Goal: Transaction & Acquisition: Purchase product/service

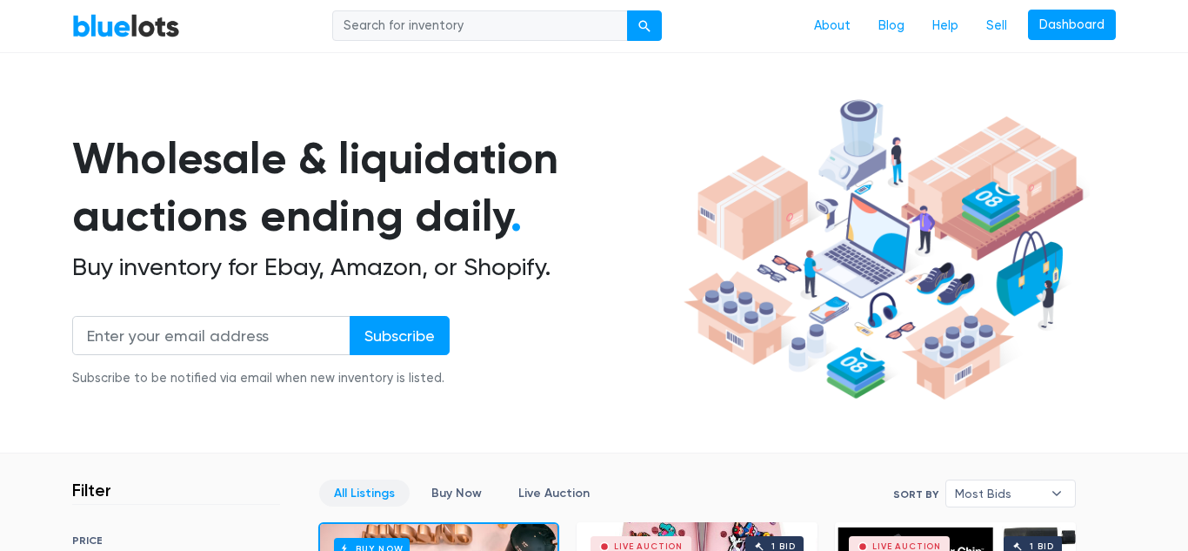
scroll to position [58, 0]
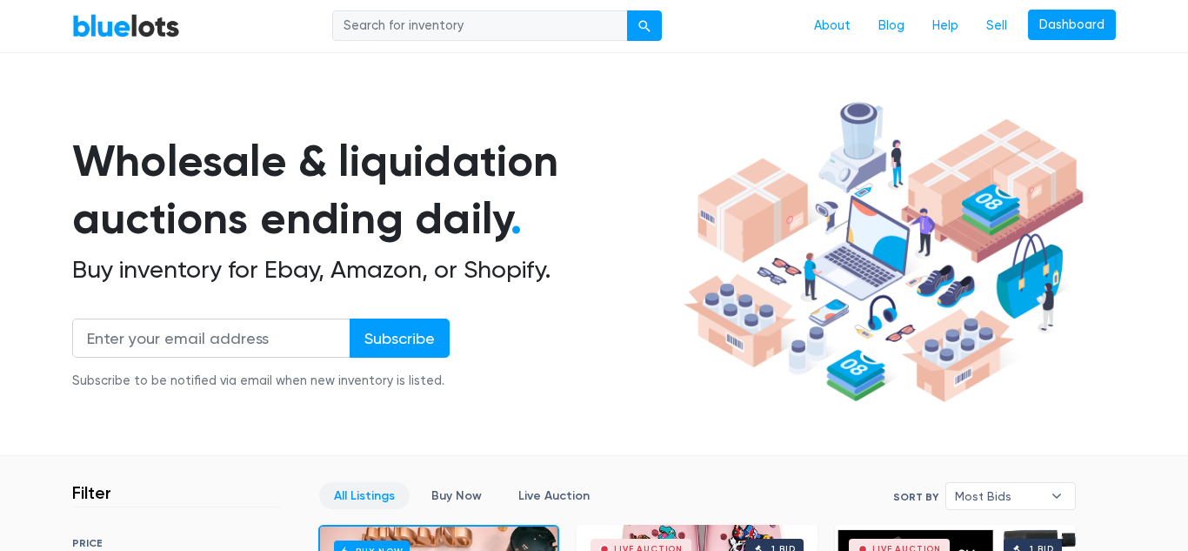
click at [108, 27] on link "BlueLots" at bounding box center [126, 25] width 108 height 25
click at [137, 29] on link "BlueLots" at bounding box center [126, 25] width 108 height 25
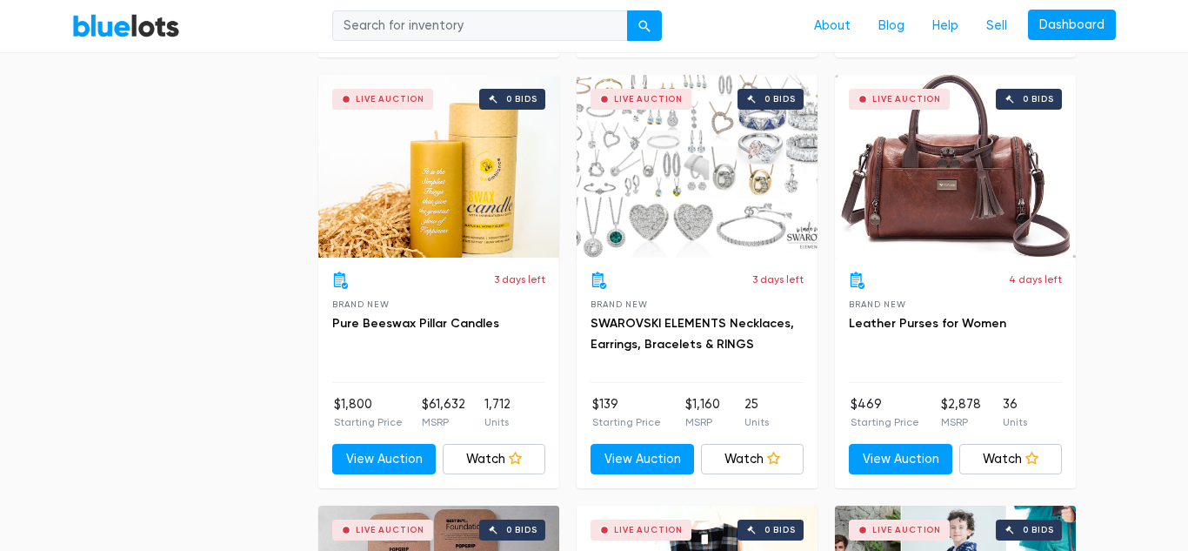
scroll to position [3108, 0]
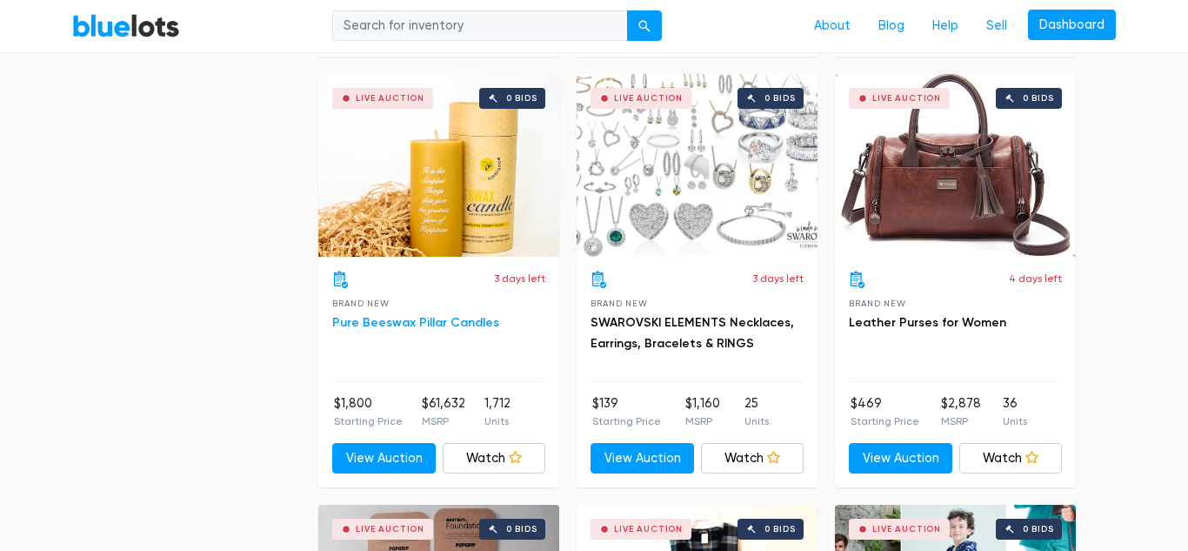
click at [403, 322] on link "Pure Beeswax Pillar Candles" at bounding box center [415, 322] width 167 height 15
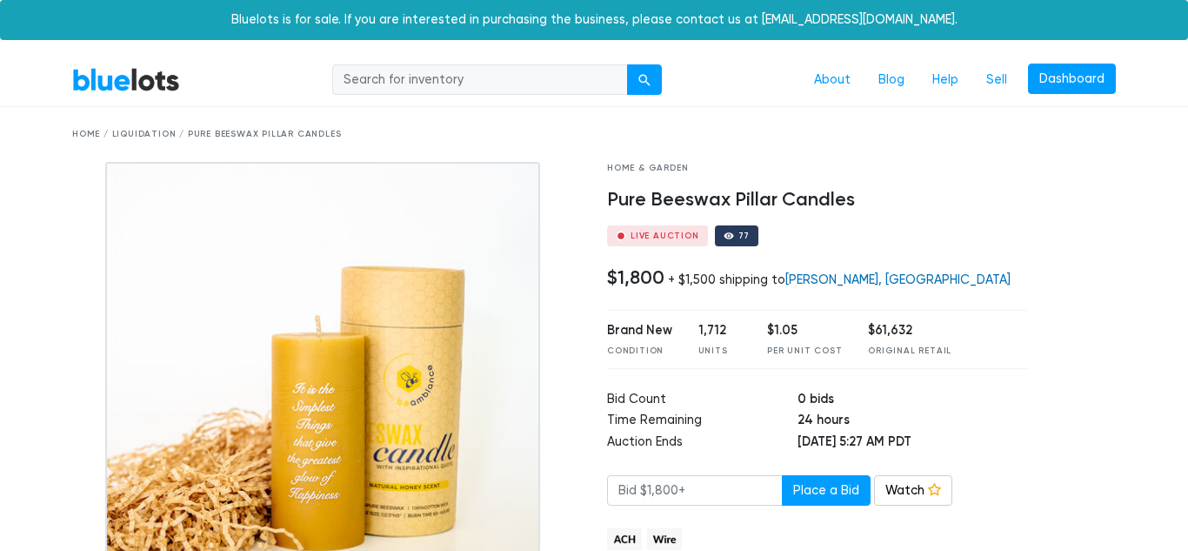
click at [811, 279] on link "Cochran, GA" at bounding box center [897, 279] width 225 height 15
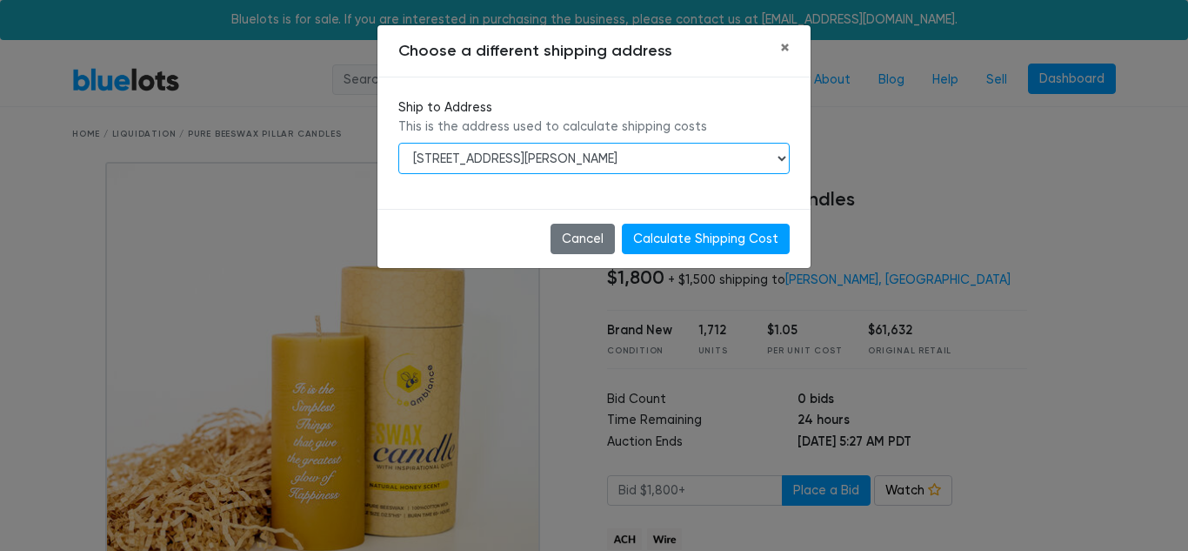
click at [782, 161] on select "3518 Jeffersonville Rd, Macon, GA, 31217-5312 1394 GA Highway 112, Cochran, GA,…" at bounding box center [593, 158] width 391 height 31
click at [398, 143] on select "3518 Jeffersonville Rd, Macon, GA, 31217-5312 1394 GA Highway 112, Cochran, GA,…" at bounding box center [593, 158] width 391 height 31
click at [782, 158] on select "3518 Jeffersonville Rd, Macon, GA, 31217-5312 1394 GA Highway 112, Cochran, GA,…" at bounding box center [593, 158] width 391 height 31
select select "25284"
click at [398, 143] on select "3518 Jeffersonville Rd, Macon, GA, 31217-5312 1394 GA Highway 112, Cochran, GA,…" at bounding box center [593, 158] width 391 height 31
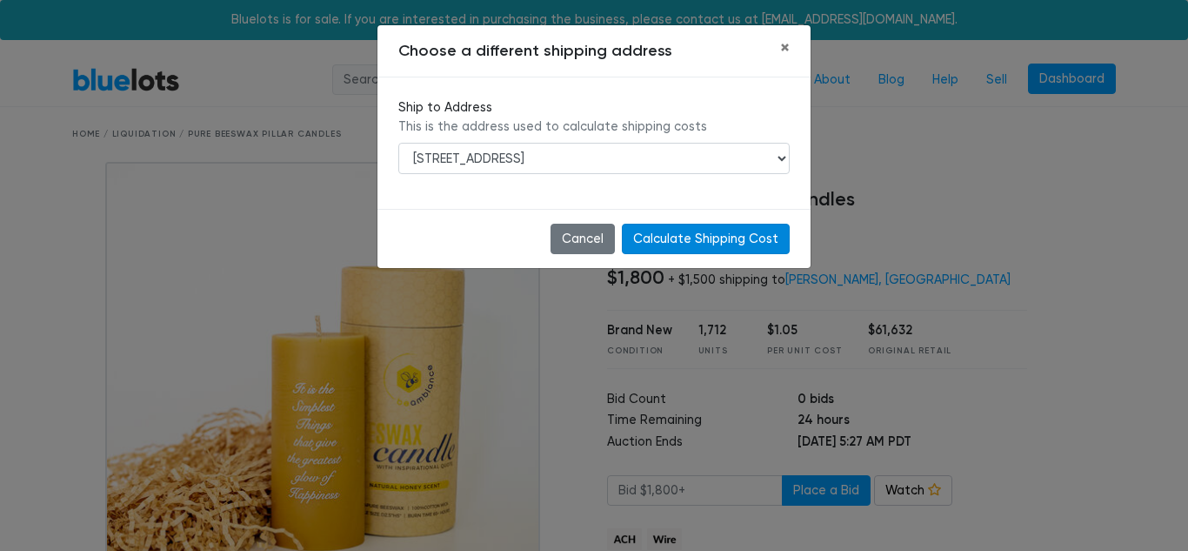
click at [713, 247] on input "Calculate Shipping Cost" at bounding box center [706, 239] width 168 height 31
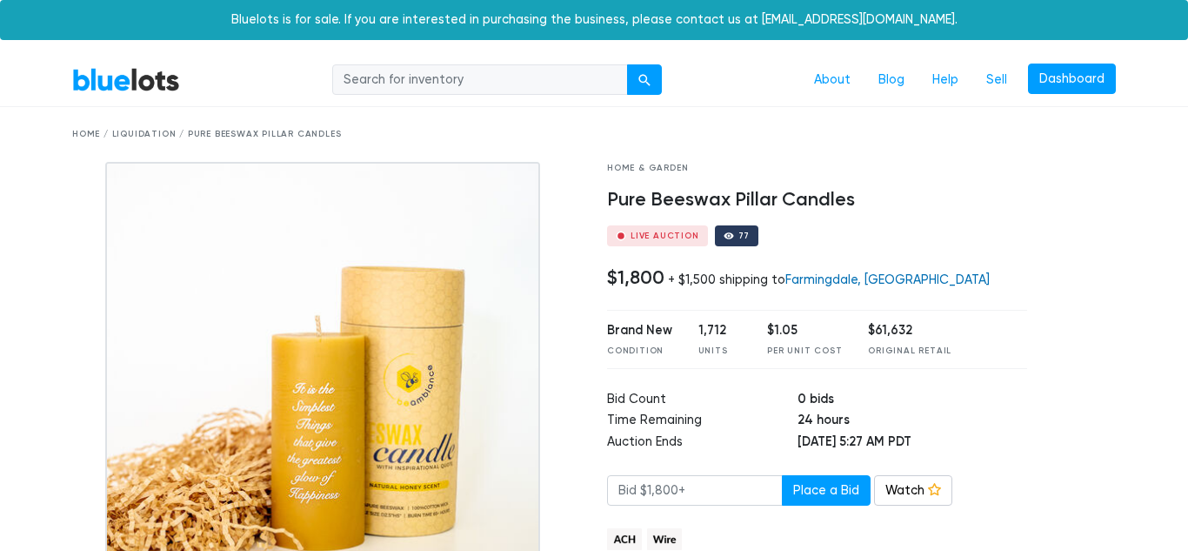
click at [848, 283] on link "Farmingdale, NY" at bounding box center [887, 279] width 204 height 15
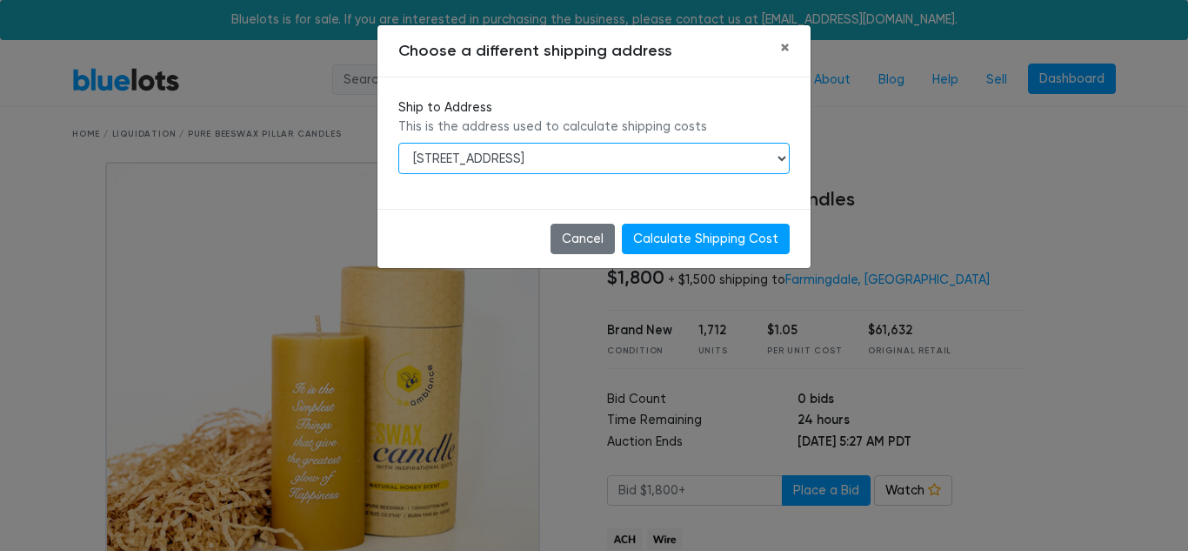
click at [785, 159] on select "3518 Jeffersonville Rd, Macon, GA, 31217-5312 1394 GA Highway 112, Cochran, GA,…" at bounding box center [593, 158] width 391 height 31
select select "24896"
click at [398, 143] on select "3518 Jeffersonville Rd, Macon, GA, 31217-5312 1394 GA Highway 112, Cochran, GA,…" at bounding box center [593, 158] width 391 height 31
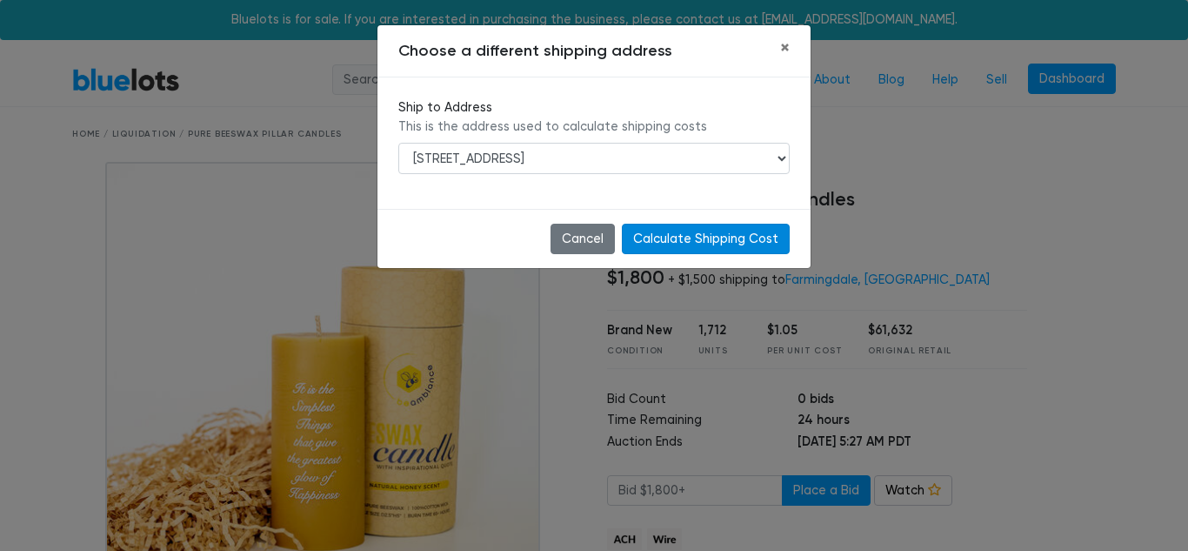
click at [689, 250] on input "Calculate Shipping Cost" at bounding box center [706, 239] width 168 height 31
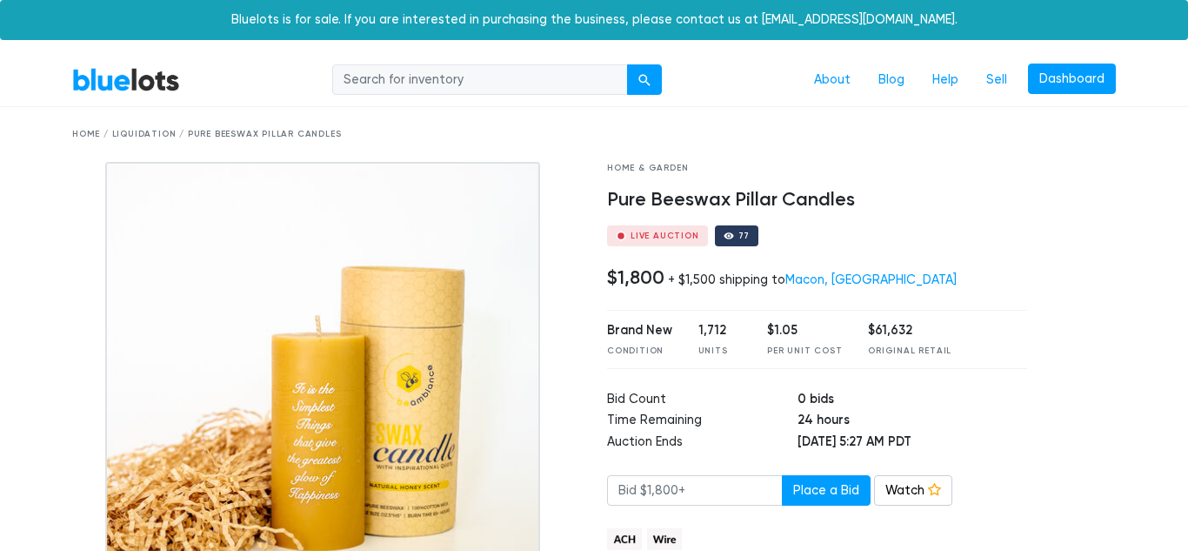
click at [380, 392] on img at bounding box center [322, 379] width 435 height 435
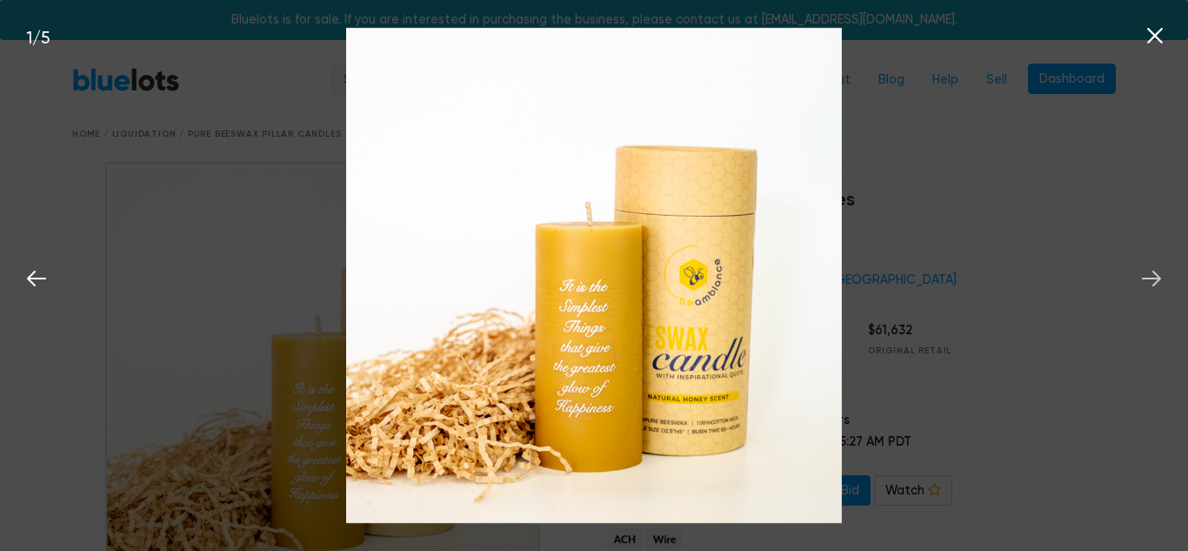
click at [1152, 282] on icon at bounding box center [1151, 278] width 26 height 26
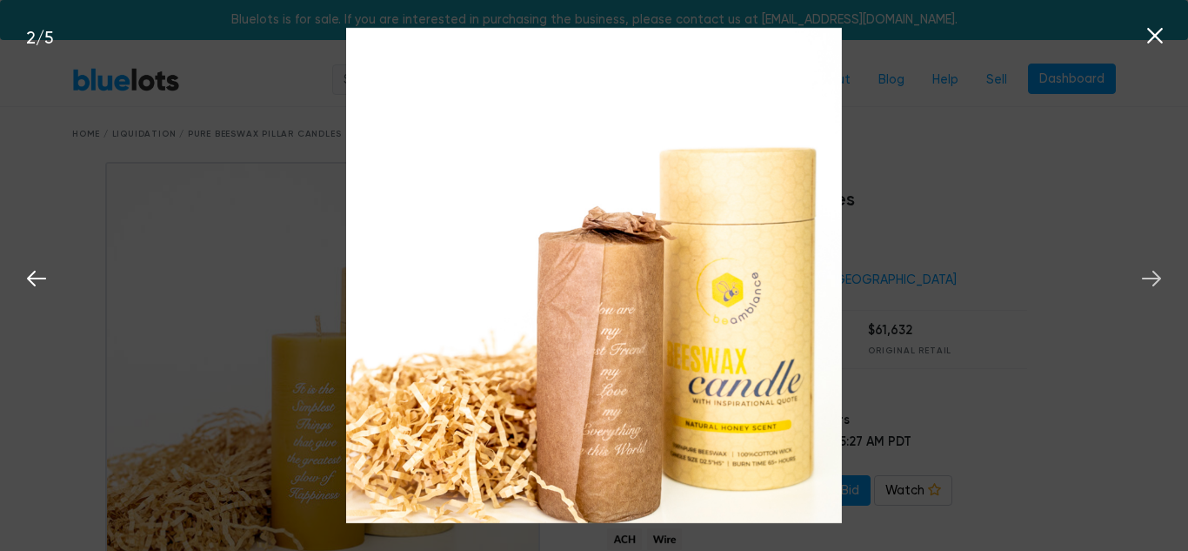
click at [1152, 282] on icon at bounding box center [1151, 278] width 26 height 26
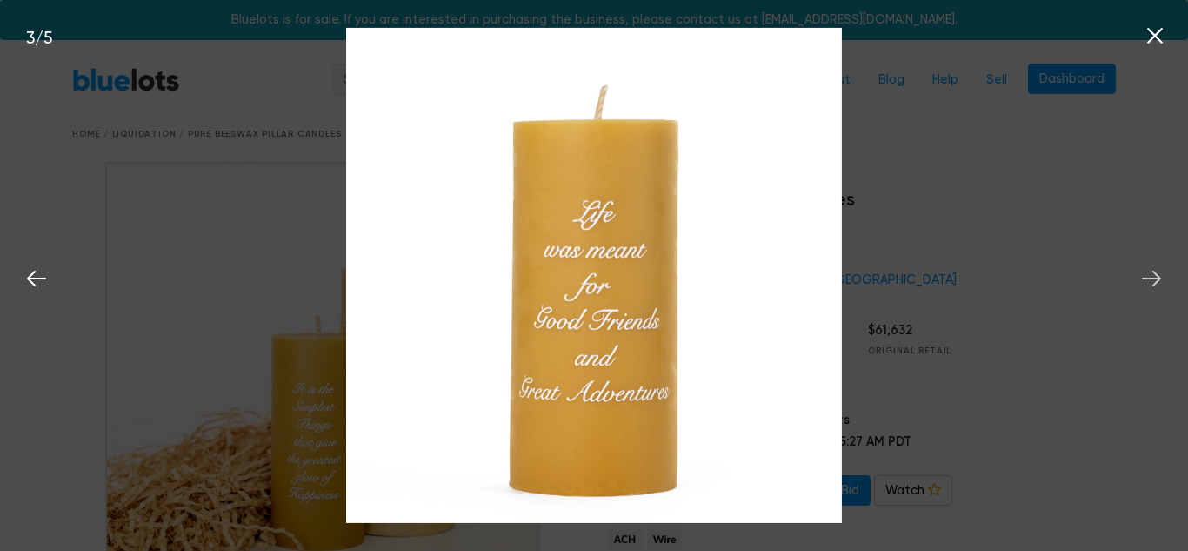
click at [1152, 282] on icon at bounding box center [1151, 278] width 26 height 26
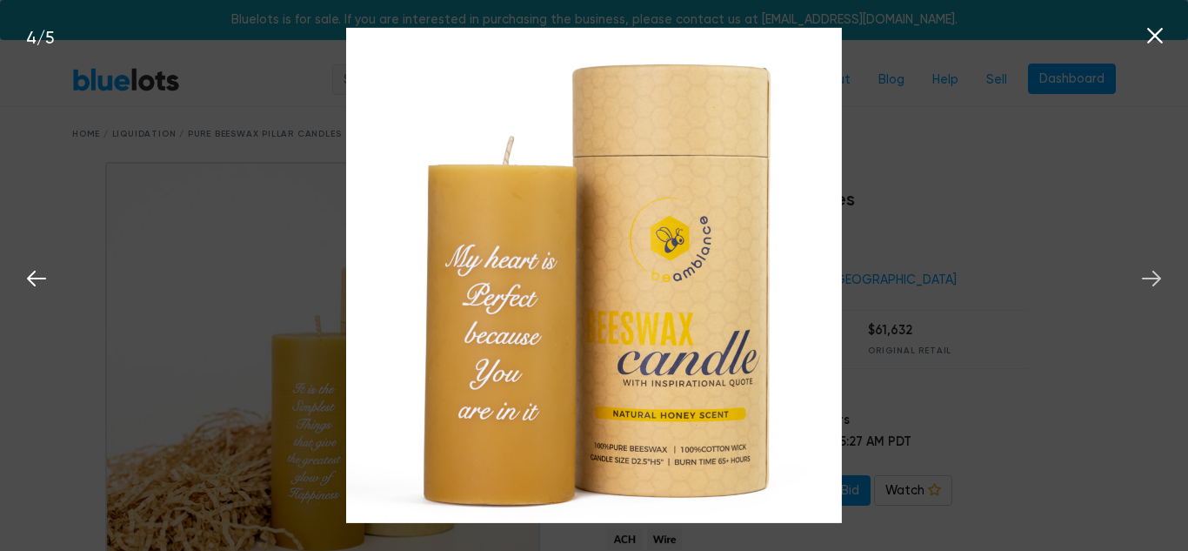
click at [1152, 282] on icon at bounding box center [1151, 278] width 26 height 26
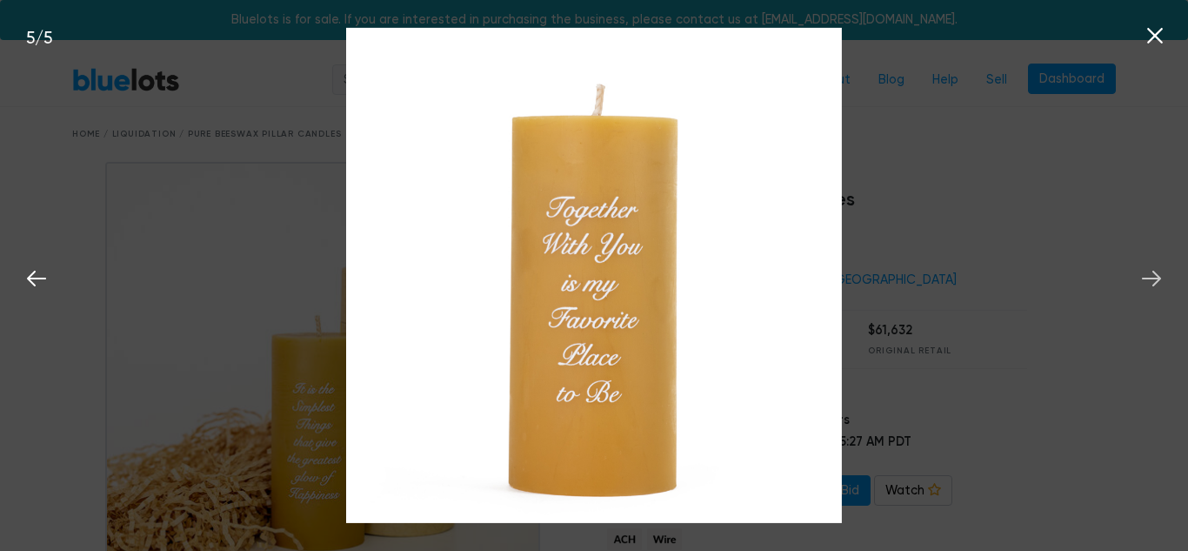
click at [1151, 282] on icon at bounding box center [1151, 278] width 26 height 26
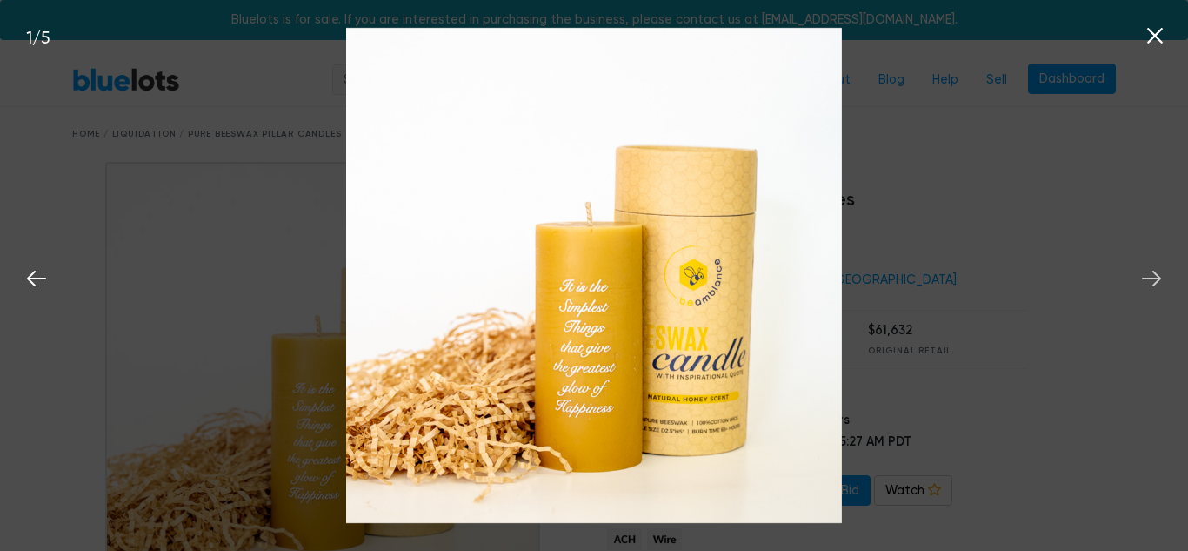
click at [1151, 282] on icon at bounding box center [1151, 278] width 26 height 26
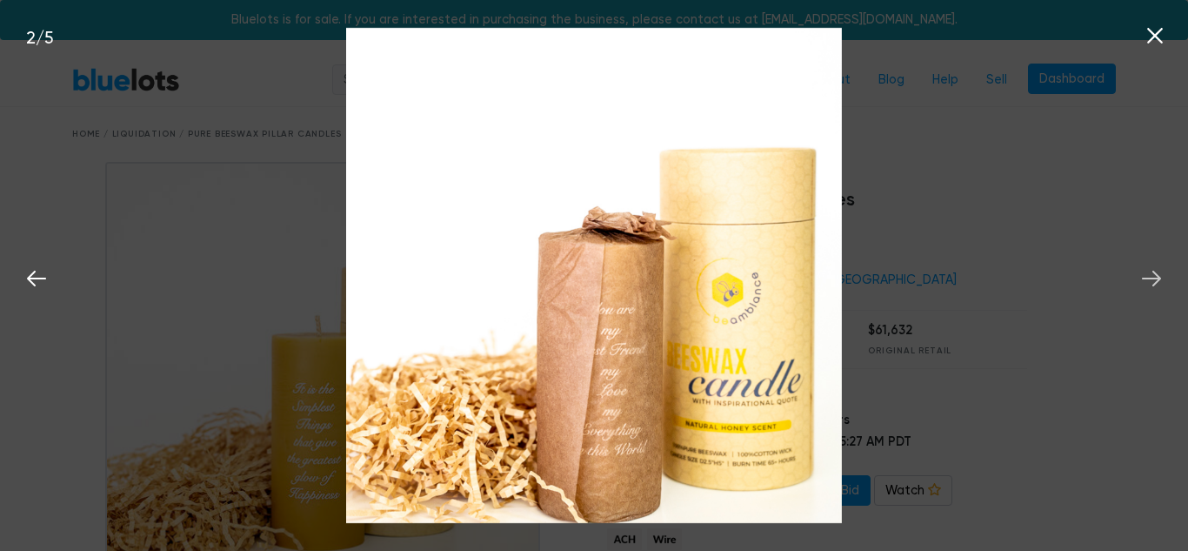
click at [1151, 282] on icon at bounding box center [1151, 278] width 26 height 26
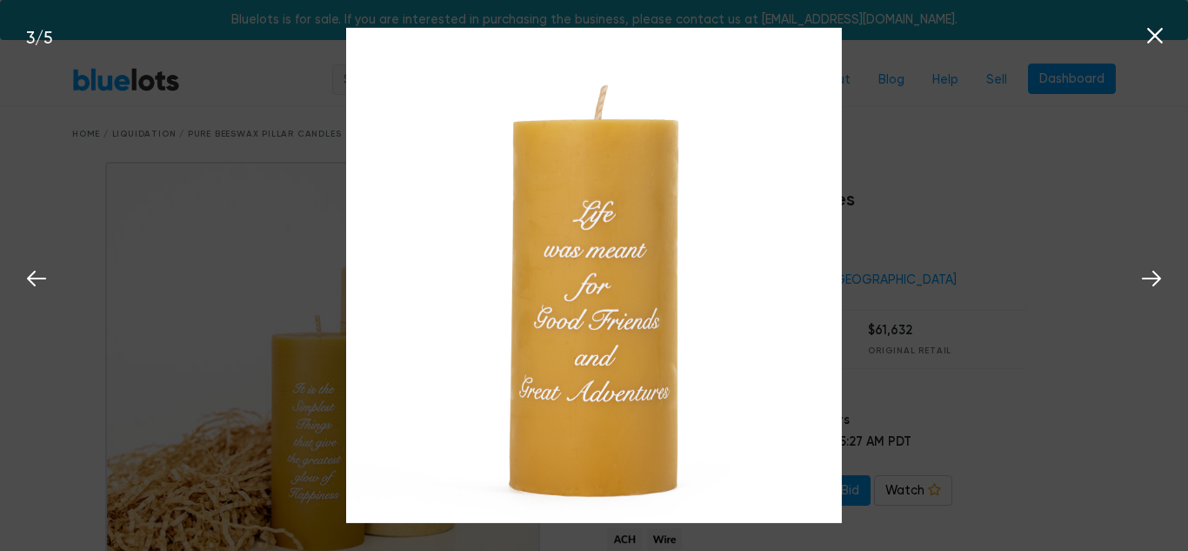
click at [1160, 37] on icon at bounding box center [1155, 36] width 26 height 26
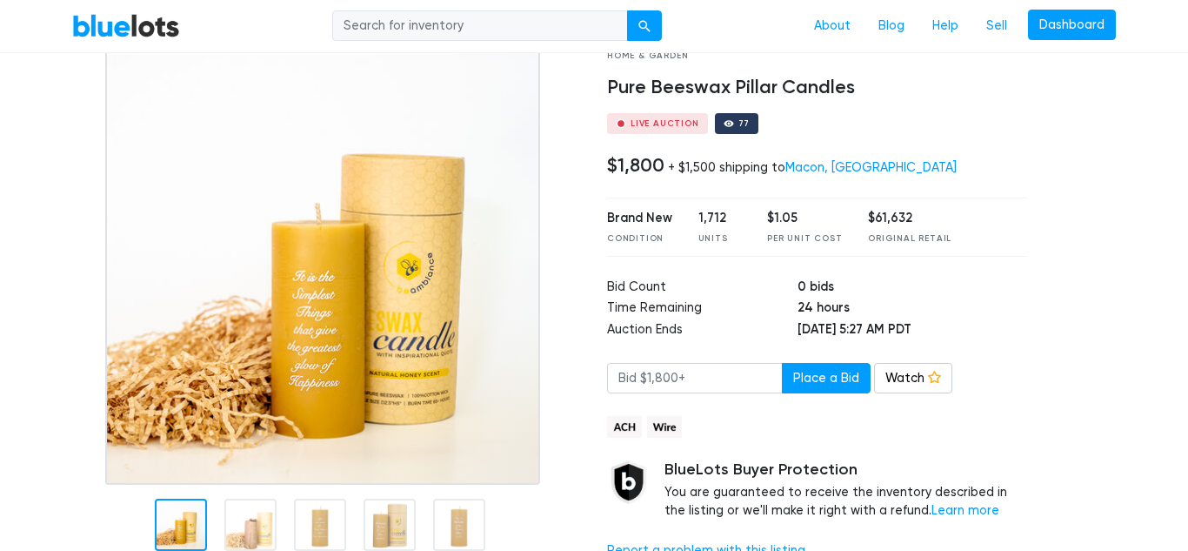
scroll to position [114, 0]
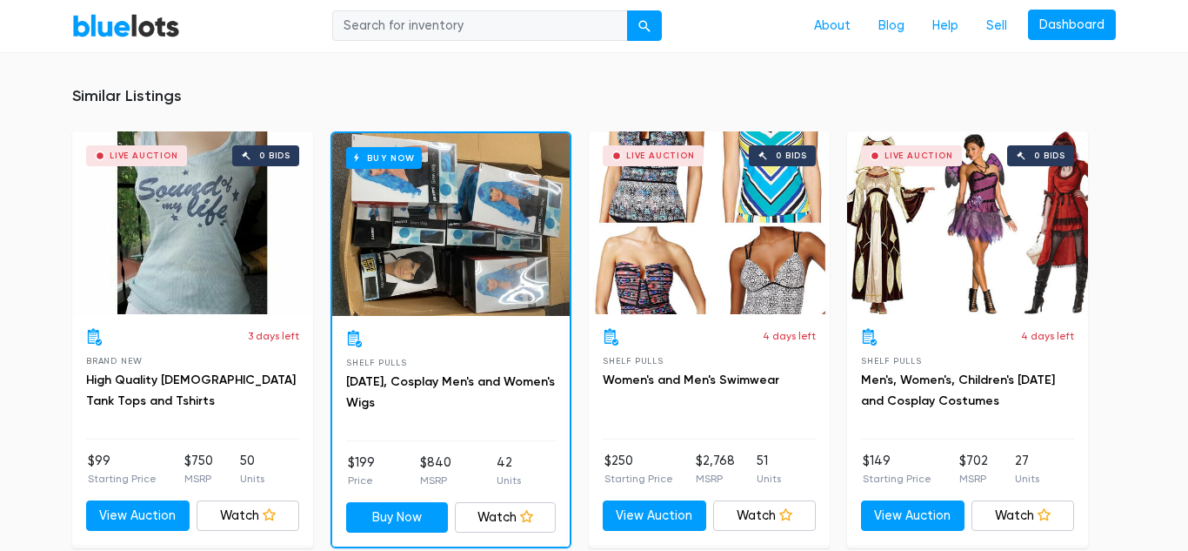
scroll to position [1118, 0]
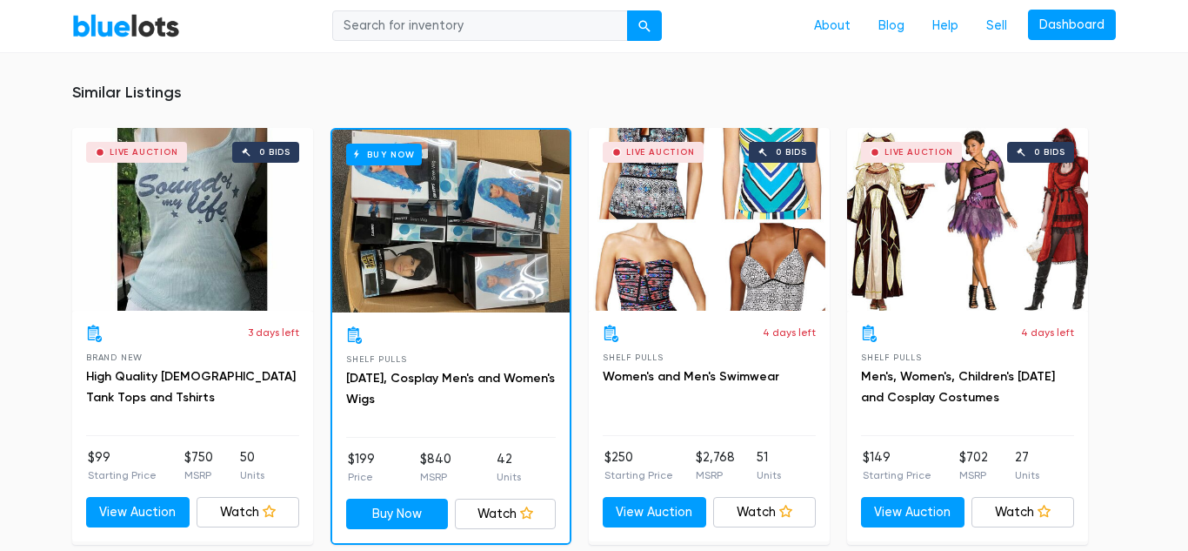
click at [189, 230] on div "Live Auction 0 bids" at bounding box center [192, 219] width 241 height 183
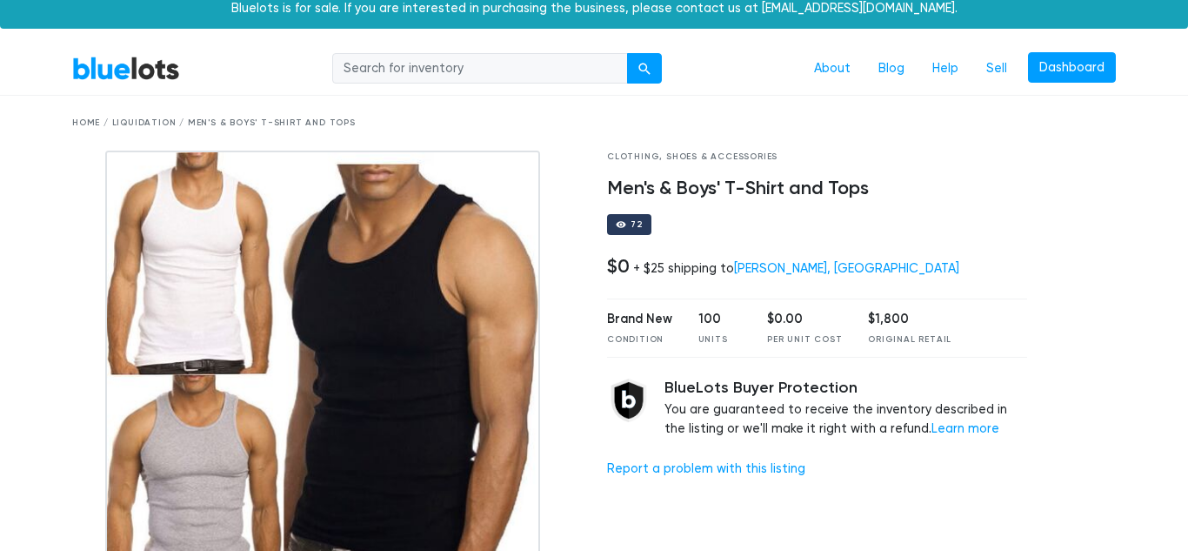
scroll to position [0, 0]
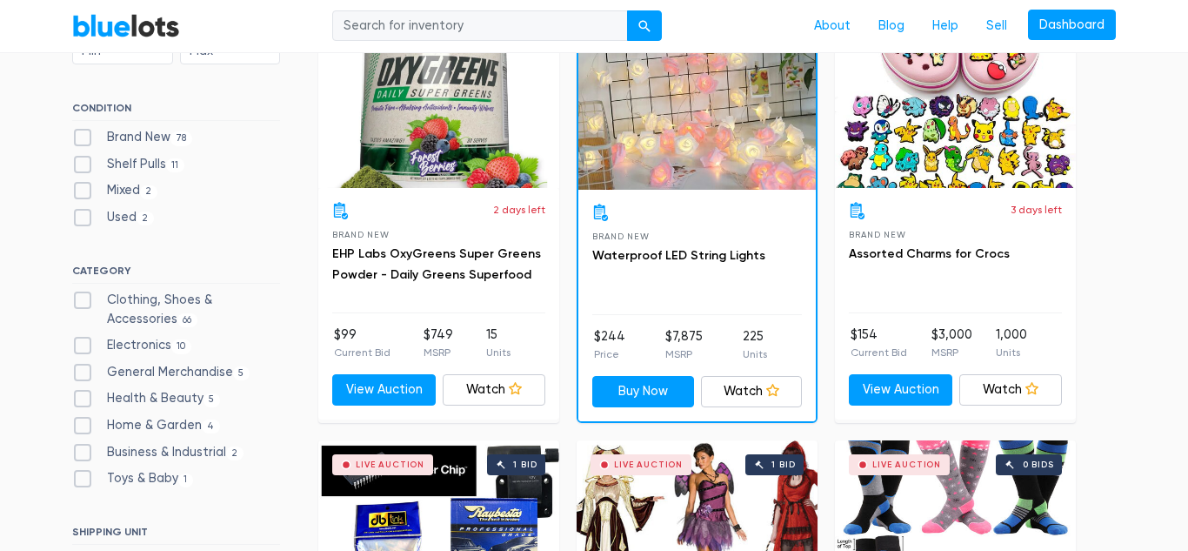
scroll to position [579, 0]
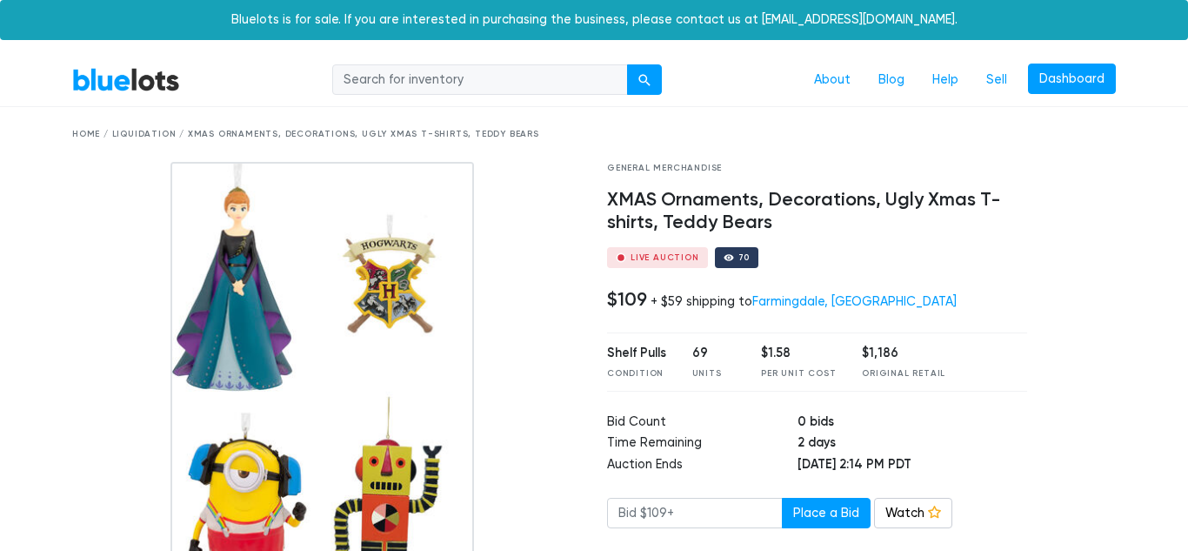
scroll to position [2, 0]
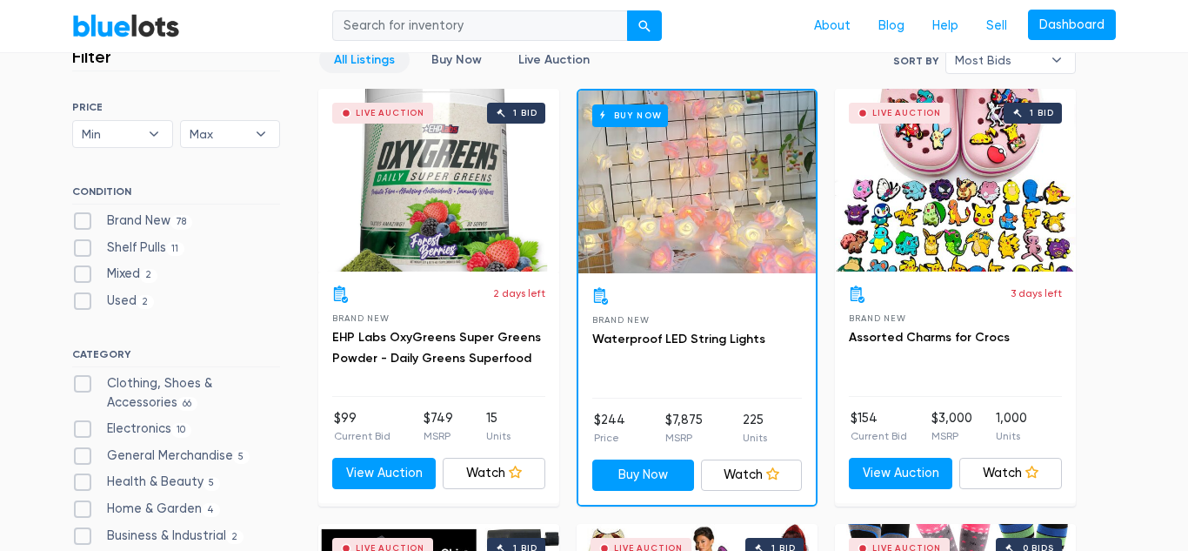
scroll to position [495, 0]
